Goal: Task Accomplishment & Management: Complete application form

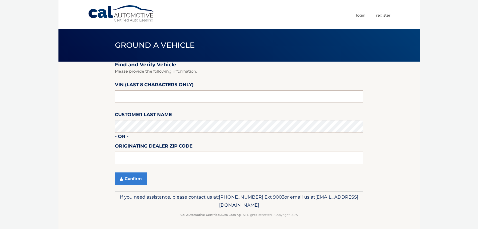
click at [150, 96] on input "text" at bounding box center [239, 96] width 249 height 13
type input "ND525946"
type input "15146"
click at [106, 135] on section "Find and Verify Vehicle Please provide the following information. VIN (last 8 c…" at bounding box center [240, 126] width 362 height 129
click at [124, 175] on button "Confirm" at bounding box center [131, 178] width 32 height 13
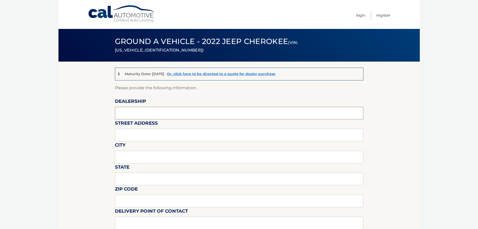
click at [133, 113] on input "text" at bounding box center [239, 113] width 249 height 13
type input "MONROEVILLE CHRYSLER JEEP"
type input "[STREET_ADDRESS][PERSON_NAME]"
type input "MONROEVILLE"
type input "PA"
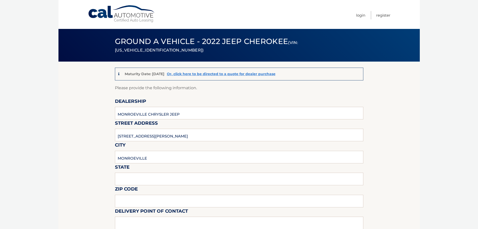
type input "15146"
type input "[PERSON_NAME]"
type input "4128561422"
type input "[EMAIL_ADDRESS][DOMAIN_NAME]"
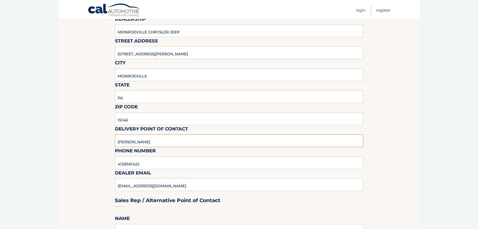
scroll to position [84, 0]
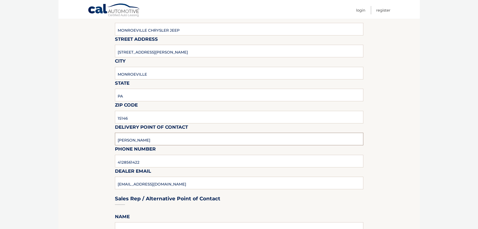
type input "[PERSON_NAME]"
type input "4128561422 EXT 5237"
type input "[EMAIL_ADDRESS][DOMAIN_NAME]"
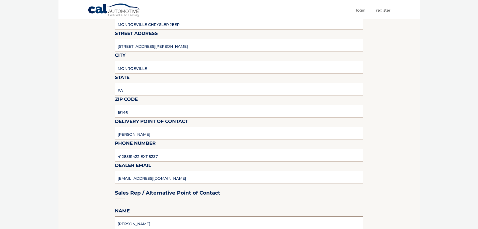
type input "[PERSON_NAME]"
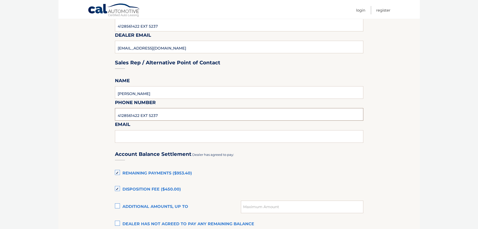
type input "4128561422 EXT 5237"
type input "[EMAIL_ADDRESS][DOMAIN_NAME]"
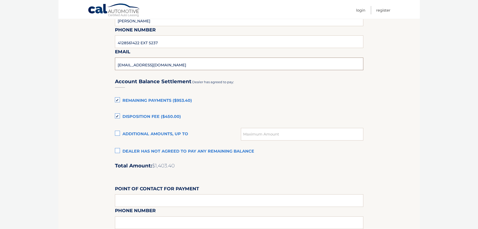
scroll to position [304, 0]
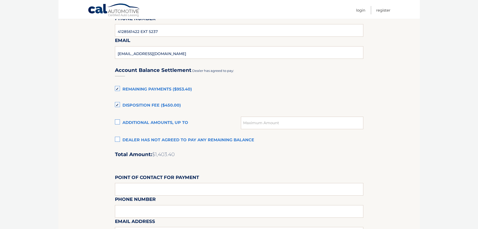
click at [118, 139] on label "Dealer has not agreed to pay any remaining balance" at bounding box center [239, 140] width 249 height 10
click at [0, 0] on input "Dealer has not agreed to pay any remaining balance" at bounding box center [0, 0] width 0 height 0
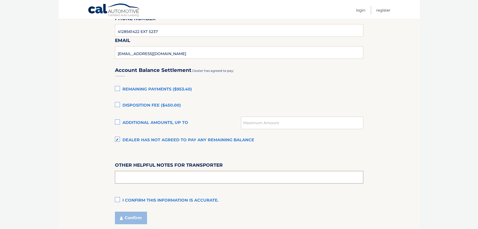
click at [164, 174] on input "text" at bounding box center [239, 177] width 249 height 13
type input "ASK FOR SKIP"
click at [119, 200] on label "I confirm this information is accurate." at bounding box center [239, 200] width 249 height 10
click at [0, 0] on input "I confirm this information is accurate." at bounding box center [0, 0] width 0 height 0
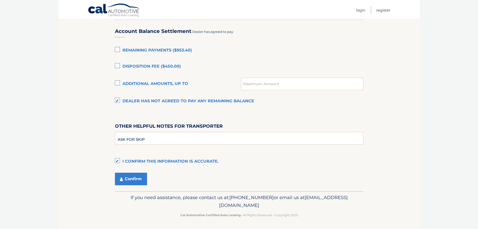
scroll to position [343, 0]
click at [128, 180] on button "Confirm" at bounding box center [131, 178] width 32 height 13
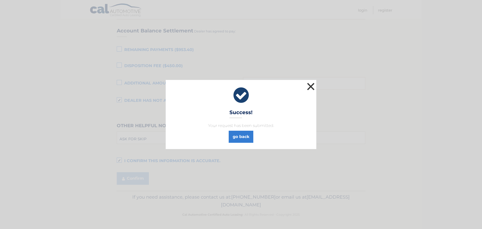
click at [310, 86] on button "×" at bounding box center [311, 86] width 10 height 10
